Goal: Information Seeking & Learning: Find specific fact

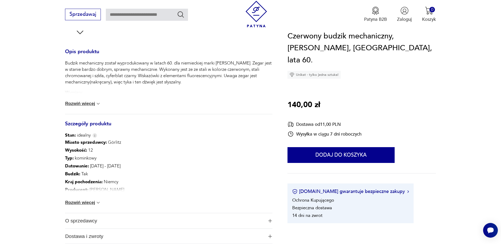
click at [98, 202] on img at bounding box center [97, 202] width 5 height 5
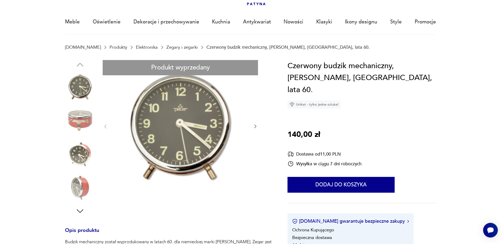
scroll to position [27, 0]
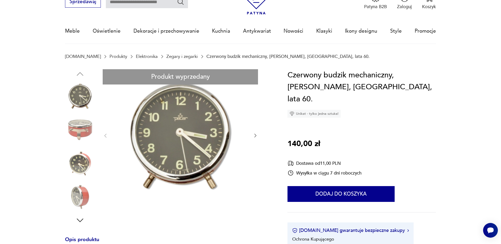
click at [254, 135] on icon "button" at bounding box center [255, 135] width 5 height 5
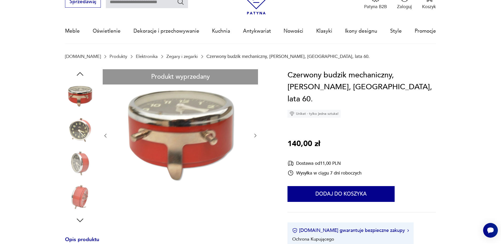
click at [254, 135] on icon "button" at bounding box center [255, 135] width 5 height 5
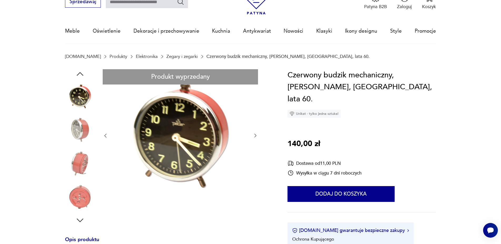
click at [184, 139] on img at bounding box center [180, 135] width 132 height 132
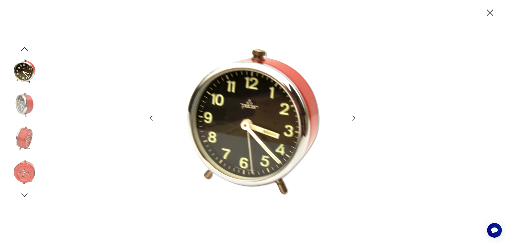
click at [28, 135] on img at bounding box center [24, 138] width 30 height 30
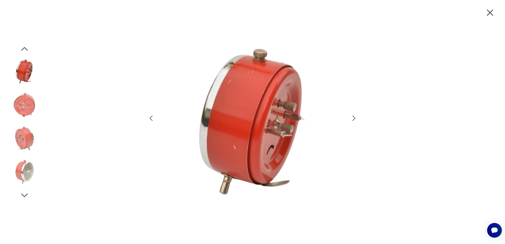
click at [22, 143] on img at bounding box center [24, 138] width 30 height 30
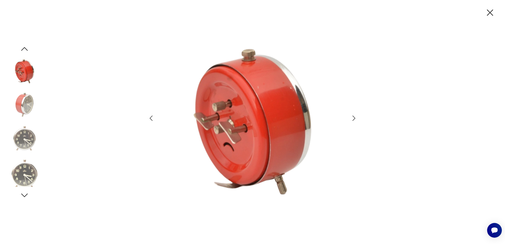
click at [21, 168] on img at bounding box center [24, 172] width 30 height 30
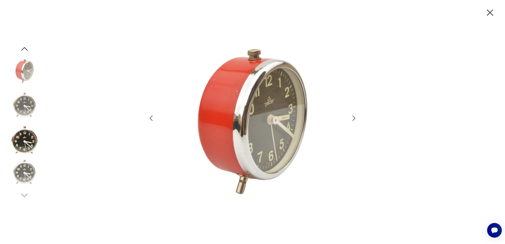
click at [26, 112] on img at bounding box center [24, 105] width 30 height 30
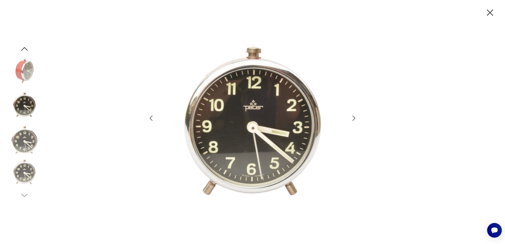
click at [24, 136] on img at bounding box center [24, 138] width 30 height 30
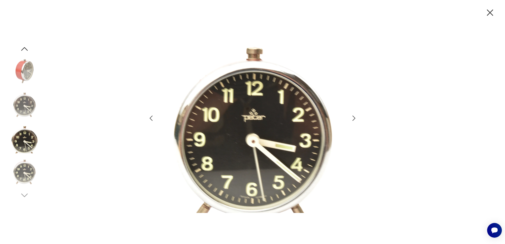
click at [22, 166] on img at bounding box center [24, 172] width 30 height 30
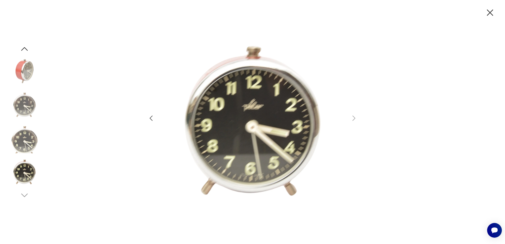
click at [26, 175] on img at bounding box center [24, 172] width 30 height 30
click at [490, 15] on icon "button" at bounding box center [490, 12] width 11 height 11
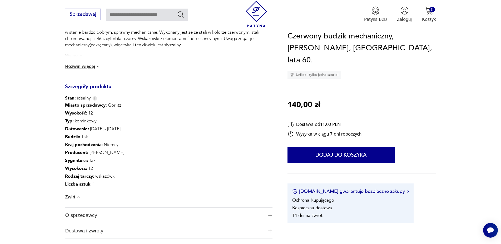
scroll to position [215, 0]
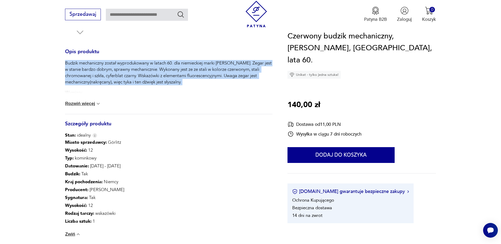
drag, startPoint x: 66, startPoint y: 63, endPoint x: 172, endPoint y: 88, distance: 109.3
click at [172, 88] on div "Budzik mechaniczny został wyprodukowany w latach 60. dla niemieckiej marki [PER…" at bounding box center [168, 83] width 207 height 46
copy p "Budzik mechaniczny został wyprodukowany w latach 60. dla niemieckiej marki [PER…"
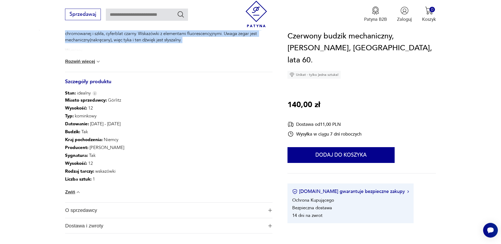
scroll to position [268, 0]
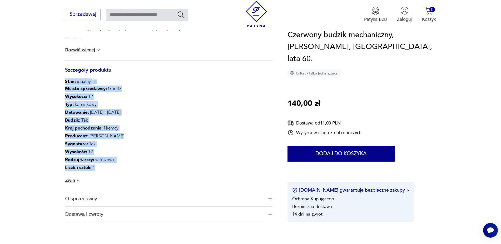
drag, startPoint x: 65, startPoint y: 81, endPoint x: 113, endPoint y: 174, distance: 103.9
click at [113, 174] on div "Opis produktu Budzik mechaniczny został wyprodukowany w latach 60. dla niemieck…" at bounding box center [168, 109] width 207 height 226
copy div "Stan: idealny Miasto sprzedawcy : Görlitz Wysokość : 12 Typ : kominkowy Datowan…"
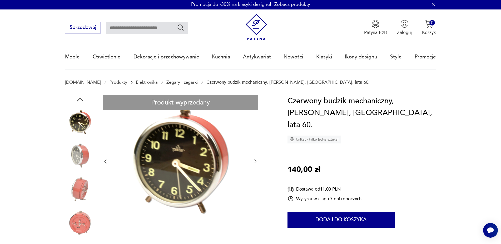
scroll to position [0, 0]
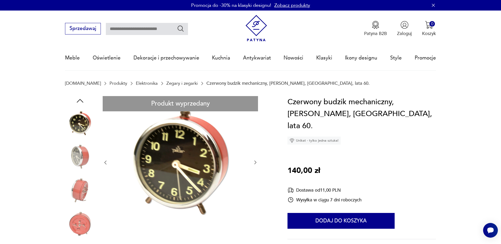
click at [150, 28] on input "text" at bounding box center [147, 29] width 82 height 12
type input "*****"
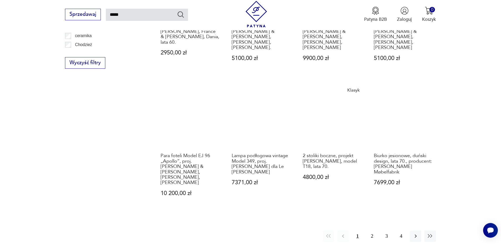
scroll to position [510, 0]
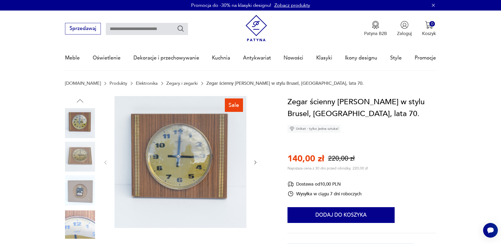
click at [141, 30] on input "text" at bounding box center [147, 29] width 82 height 12
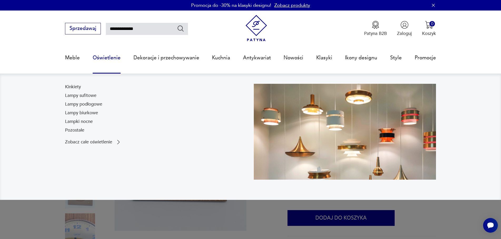
type input "**********"
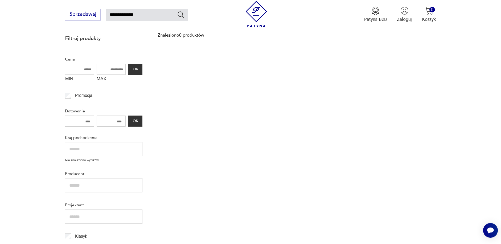
scroll to position [80, 0]
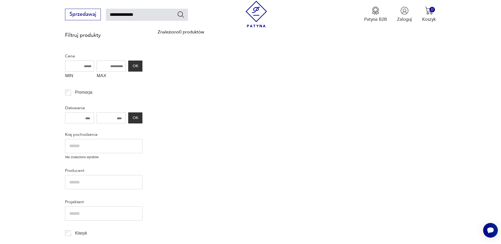
click at [93, 147] on input "text" at bounding box center [103, 146] width 77 height 14
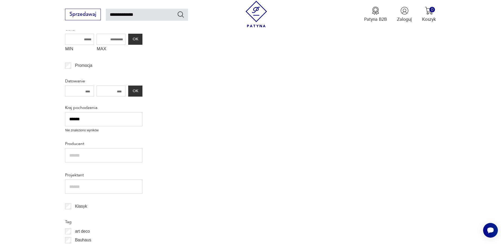
type input "******"
click at [97, 156] on input "text" at bounding box center [103, 155] width 77 height 14
type input "**********"
click at [91, 92] on input "number" at bounding box center [79, 90] width 29 height 11
click at [106, 91] on input "number" at bounding box center [111, 90] width 29 height 11
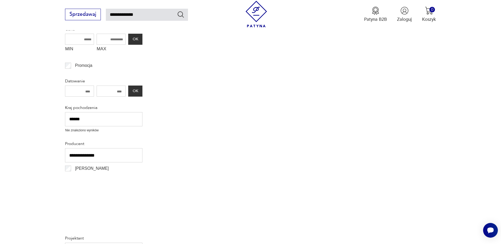
click at [118, 92] on input "number" at bounding box center [111, 90] width 29 height 11
drag, startPoint x: 123, startPoint y: 92, endPoint x: 110, endPoint y: 89, distance: 13.0
click at [110, 89] on input "number" at bounding box center [111, 90] width 29 height 11
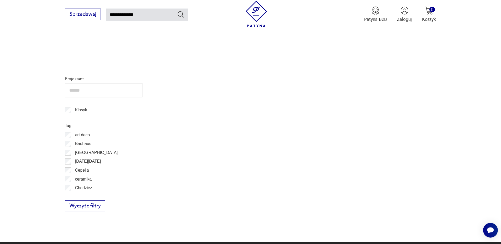
scroll to position [322, 0]
